Goal: Task Accomplishment & Management: Use online tool/utility

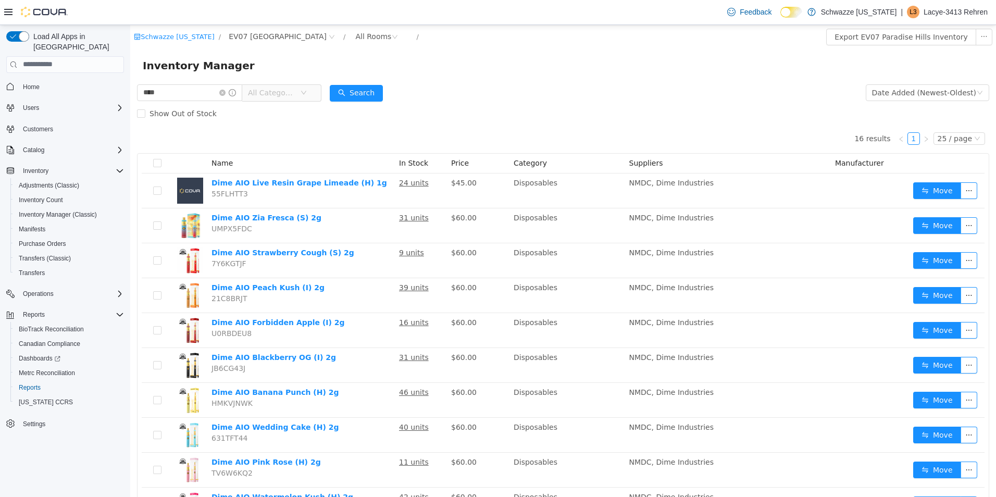
click at [295, 89] on span "All Categories" at bounding box center [271, 92] width 47 height 10
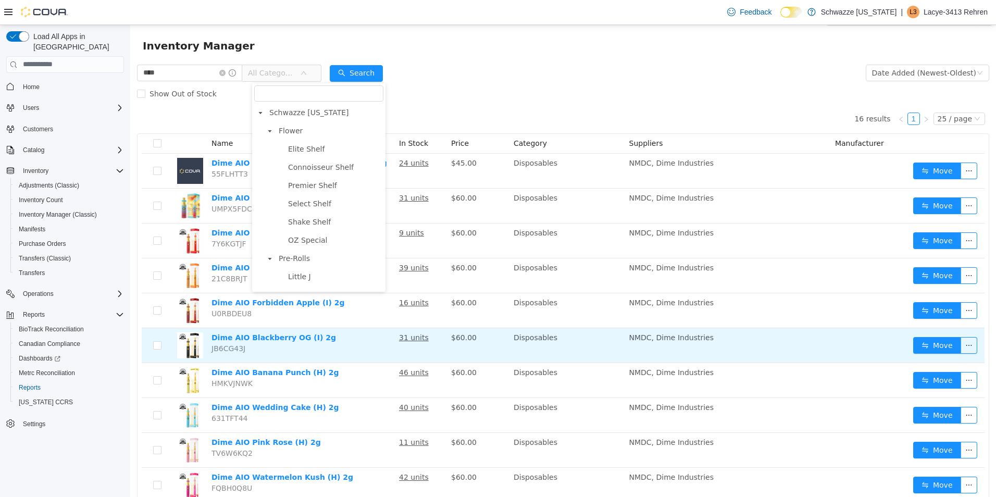
scroll to position [13, 0]
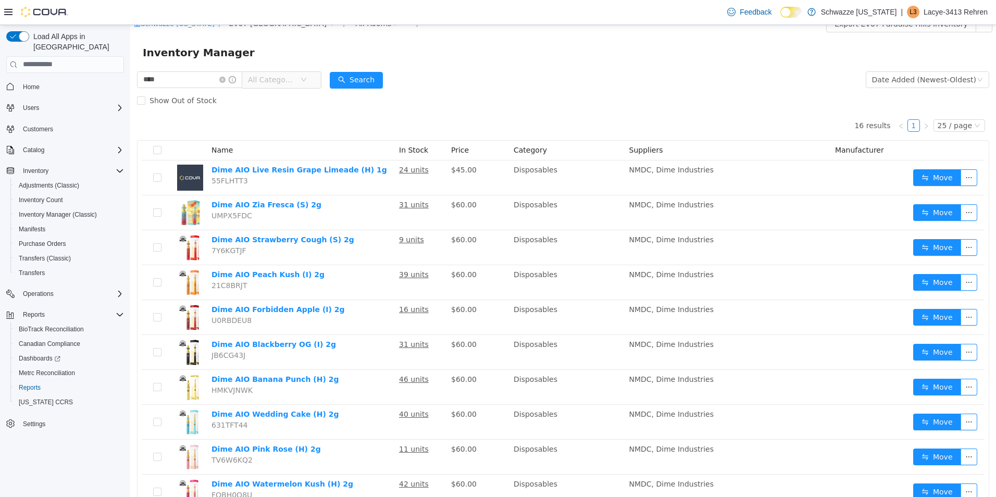
click at [521, 52] on div "Inventory Manager" at bounding box center [563, 52] width 841 height 17
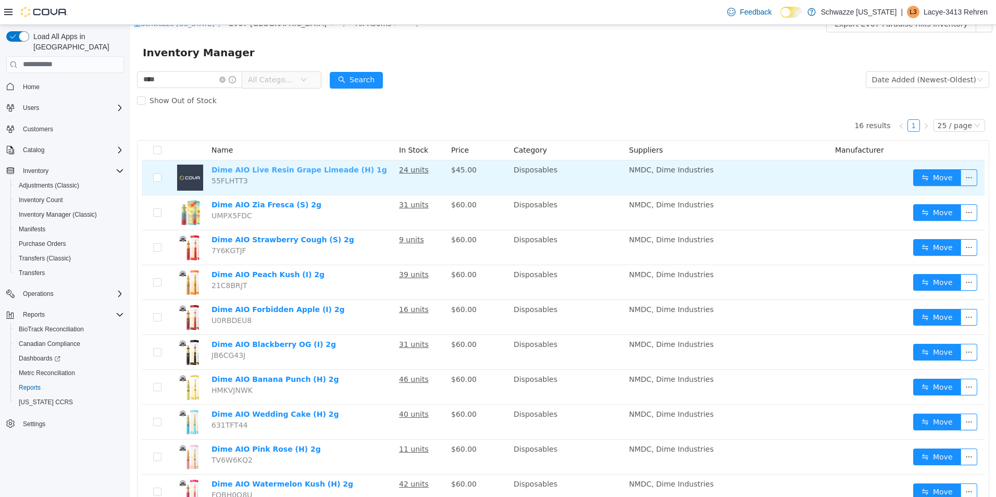
click at [320, 171] on link "Dime AIO Live Resin Grape Limeade (H) 1g" at bounding box center [300, 169] width 176 height 8
click at [923, 171] on button "Move" at bounding box center [937, 177] width 48 height 17
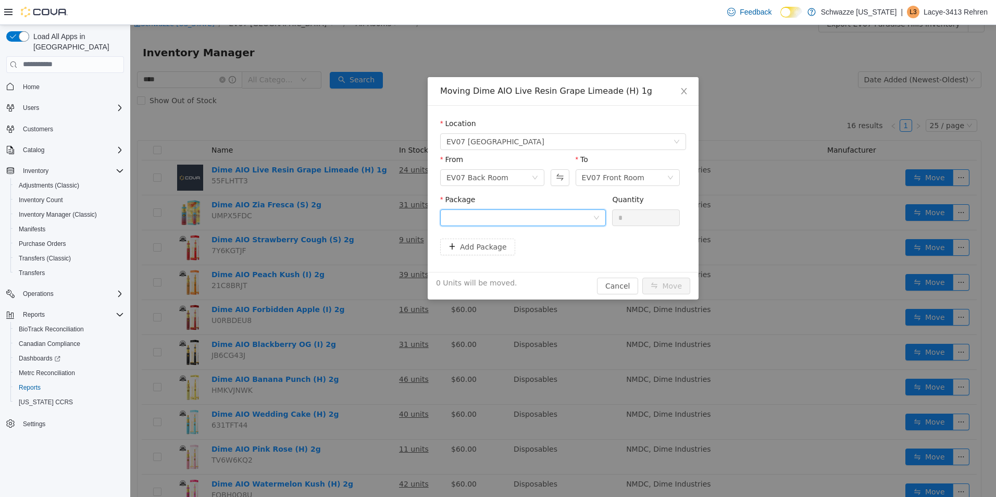
click at [550, 216] on div at bounding box center [520, 217] width 146 height 16
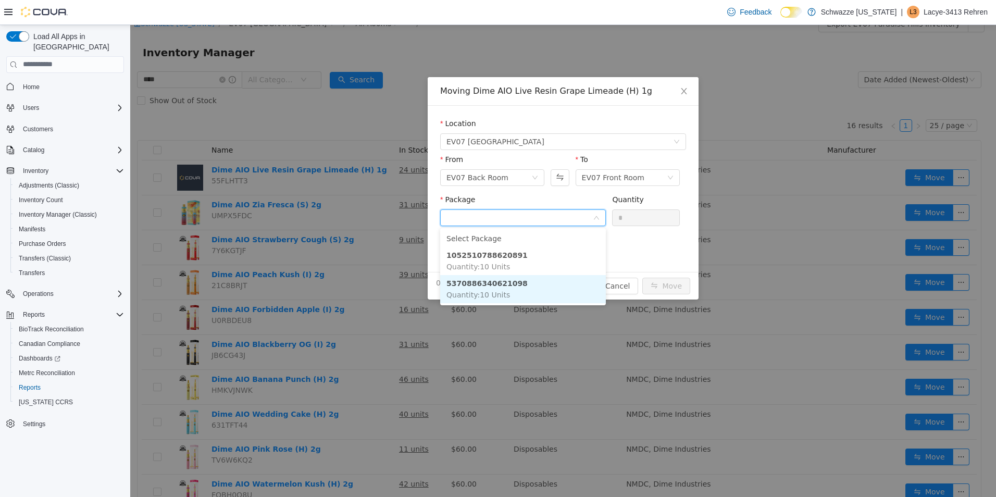
click at [550, 281] on li "5370886340621098 Quantity : 10 Units" at bounding box center [523, 289] width 166 height 28
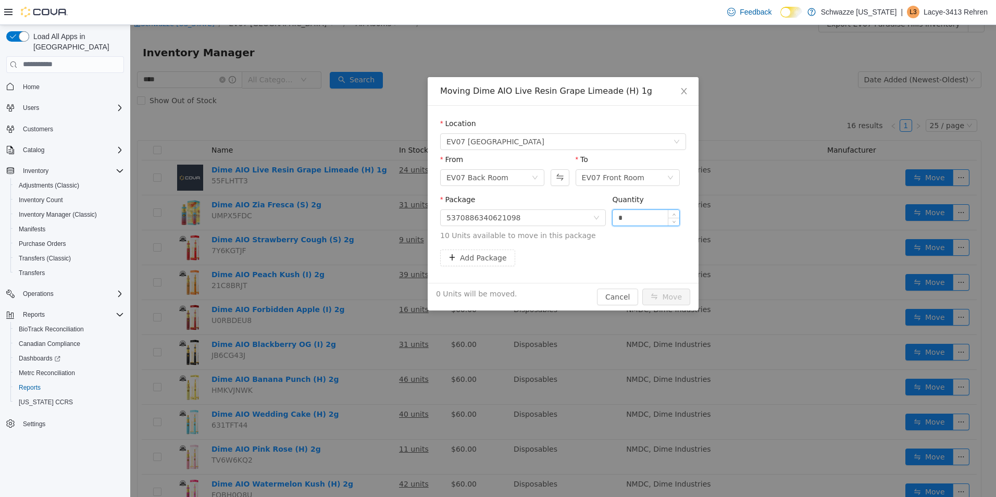
click at [621, 215] on input "*" at bounding box center [646, 217] width 67 height 16
type input "**"
click at [667, 298] on button "Move" at bounding box center [666, 296] width 48 height 17
